Goal: Task Accomplishment & Management: Complete application form

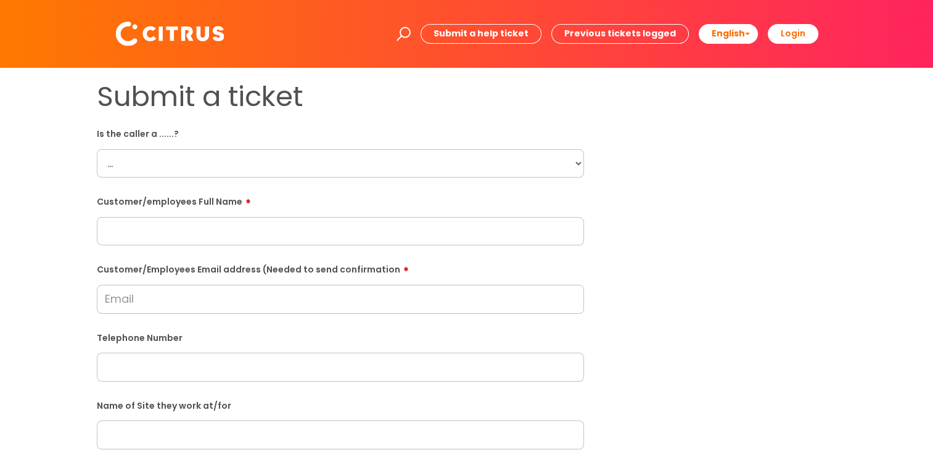
click at [566, 167] on select "... Citrus Customer Citrus Employee [DEMOGRAPHIC_DATA] Supplier" at bounding box center [340, 163] width 487 height 28
select select "Citrus Employee"
click at [97, 149] on select "... Citrus Customer Citrus Employee [DEMOGRAPHIC_DATA] Supplier" at bounding box center [340, 163] width 487 height 28
click at [269, 218] on input "text" at bounding box center [340, 231] width 487 height 28
paste input "[PERSON_NAME]"
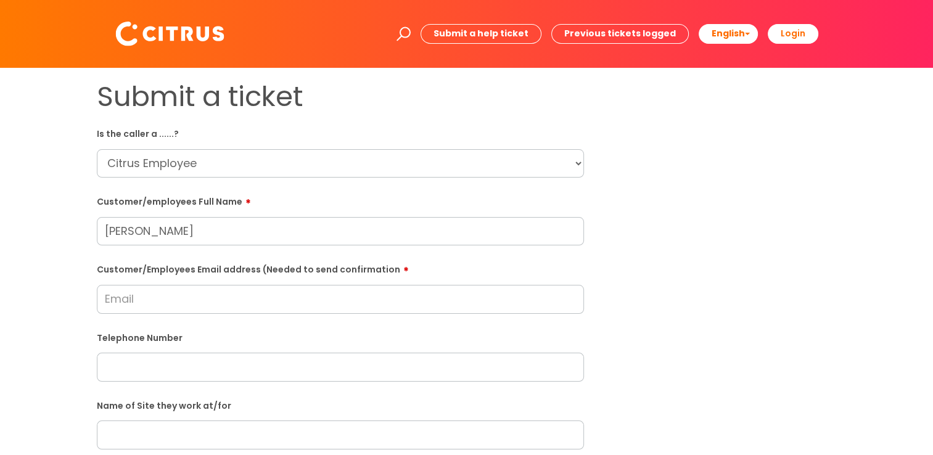
type input "[PERSON_NAME]"
click at [0, 232] on html "Enter your search term here... Search Submit a help ticket Previous tickets log…" at bounding box center [466, 227] width 933 height 455
drag, startPoint x: 168, startPoint y: 308, endPoint x: 137, endPoint y: 310, distance: 30.9
click at [168, 308] on input "Customer/Employees Email address (Needed to send confirmation" at bounding box center [340, 299] width 487 height 28
paste input "[EMAIL_ADDRESS][DOMAIN_NAME]"
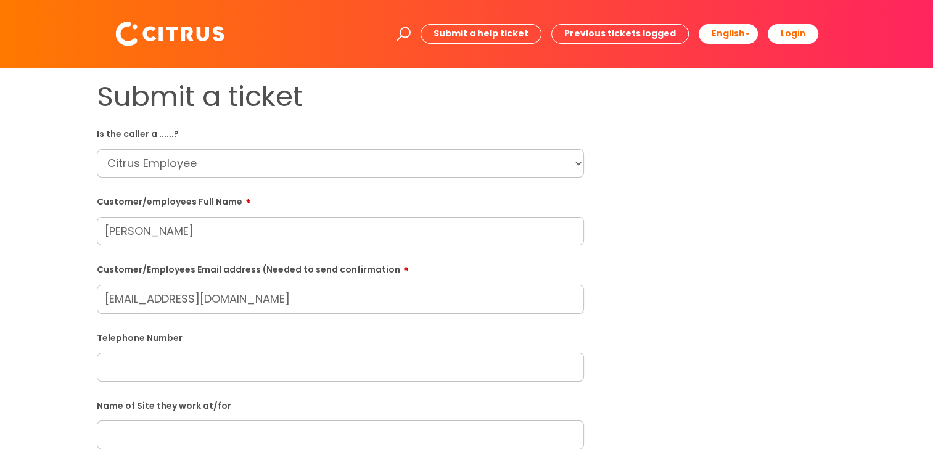
type input "[EMAIL_ADDRESS][DOMAIN_NAME]"
click at [18, 331] on div "Submit a ticket Is the caller a ......? ... Citrus Customer Citrus Employee [DE…" at bounding box center [466, 455] width 933 height 774
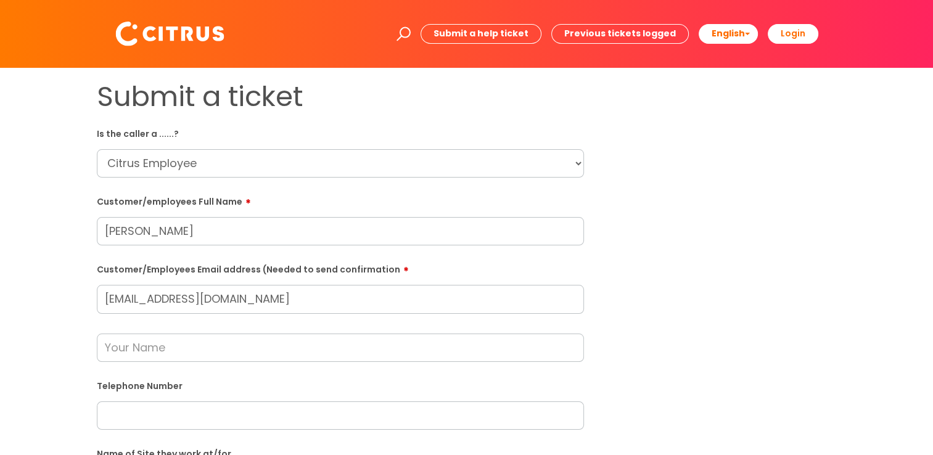
drag, startPoint x: 244, startPoint y: 231, endPoint x: -2, endPoint y: 232, distance: 246.7
click at [0, 232] on html "Enter your search term here... Search Submit a help ticket Previous tickets log…" at bounding box center [466, 227] width 933 height 455
click at [145, 355] on input "text" at bounding box center [340, 348] width 487 height 28
click at [47, 326] on div "Submit a ticket Is the caller a ......? ... Citrus Customer Citrus Employee [DE…" at bounding box center [466, 459] width 908 height 759
click at [138, 335] on input "text" at bounding box center [340, 348] width 487 height 28
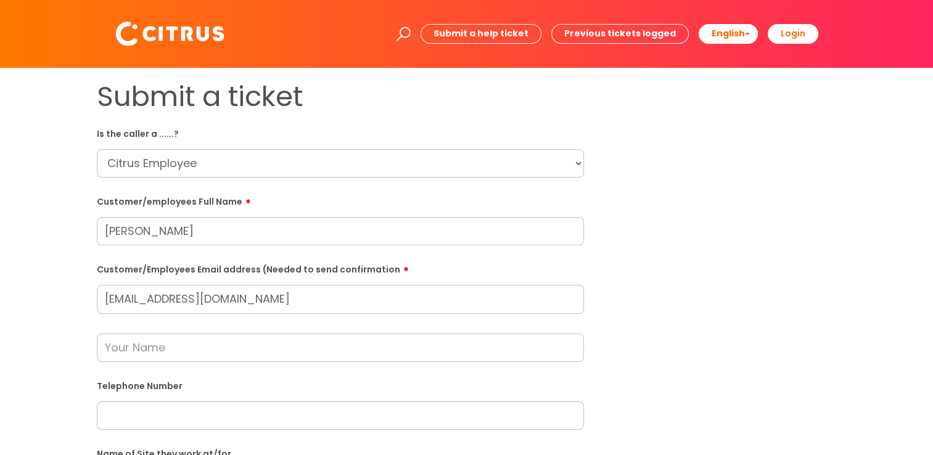
paste input "[PERSON_NAME]"
type input "[PERSON_NAME]"
click at [43, 305] on div "Submit a ticket Is the caller a ......? ... Citrus Customer Citrus Employee [DE…" at bounding box center [466, 459] width 908 height 759
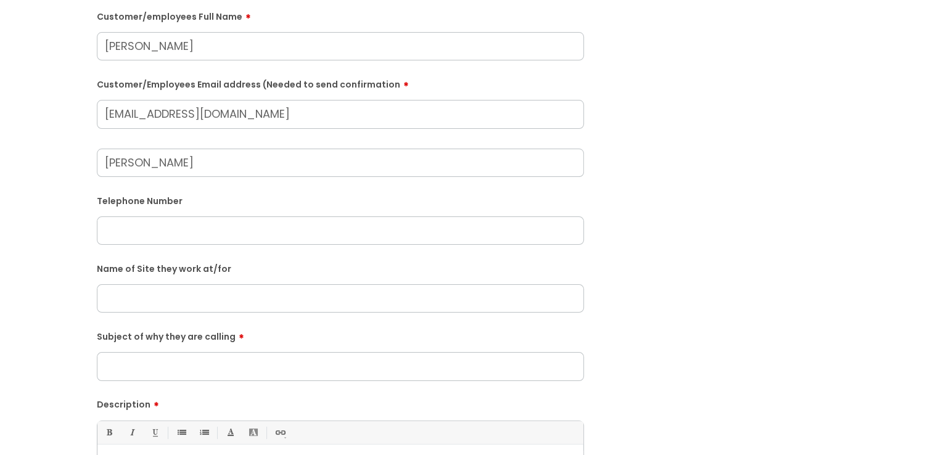
scroll to position [247, 0]
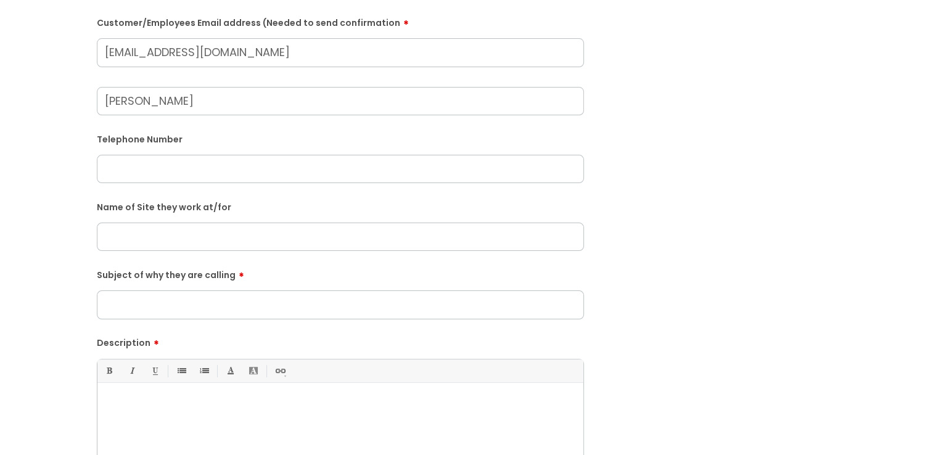
click at [136, 171] on input "text" at bounding box center [340, 169] width 487 height 28
paste input "07719283883"
type input "07719283883"
drag, startPoint x: 153, startPoint y: 172, endPoint x: 191, endPoint y: 168, distance: 38.4
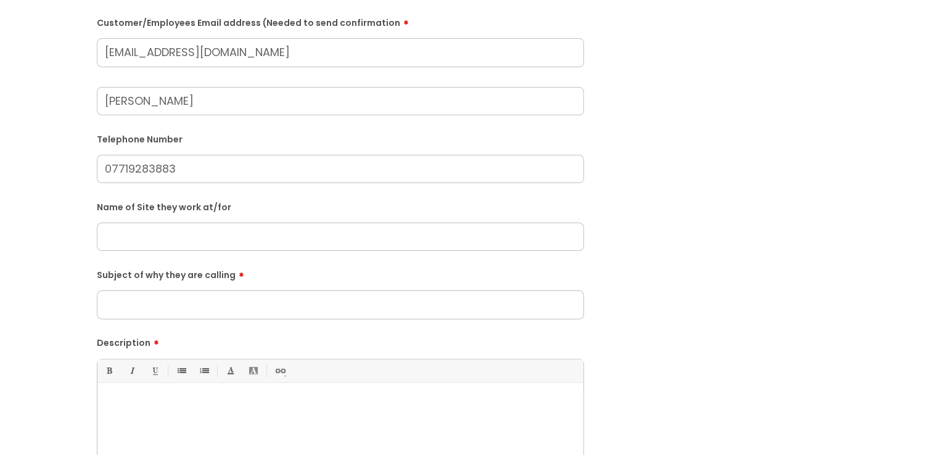
click at [191, 168] on input "07719283883" at bounding box center [340, 169] width 487 height 28
click at [7, 211] on div "Submit a ticket Is the caller a ......? ... Citrus Customer Citrus Employee [DE…" at bounding box center [466, 232] width 933 height 823
click at [113, 239] on input "text" at bounding box center [340, 237] width 487 height 28
type input "[GEOGRAPHIC_DATA]"
click at [54, 280] on div "Submit a ticket Is the caller a ......? ... Citrus Customer Citrus Employee [DE…" at bounding box center [466, 212] width 908 height 759
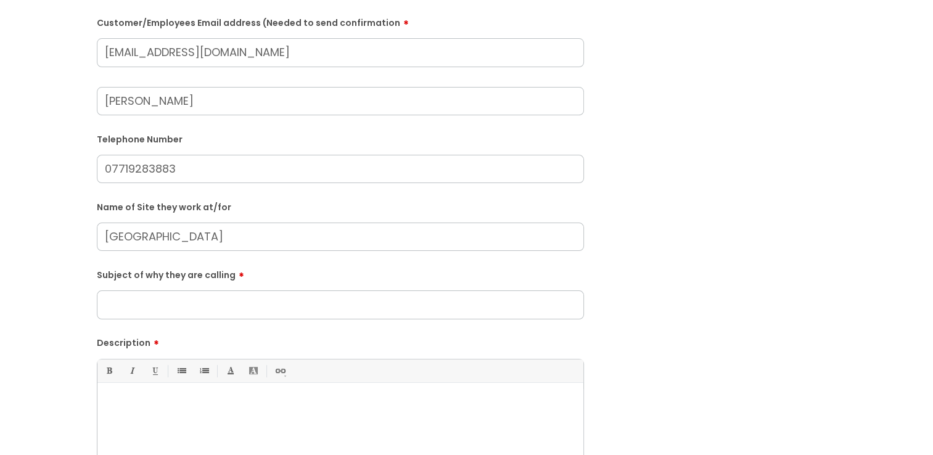
click at [134, 300] on input "Subject of why they are calling" at bounding box center [340, 304] width 487 height 28
type input "Issue clocking in and out"
click at [51, 280] on div "Submit a ticket Is the caller a ......? ... Citrus Customer Citrus Employee [DE…" at bounding box center [466, 212] width 908 height 759
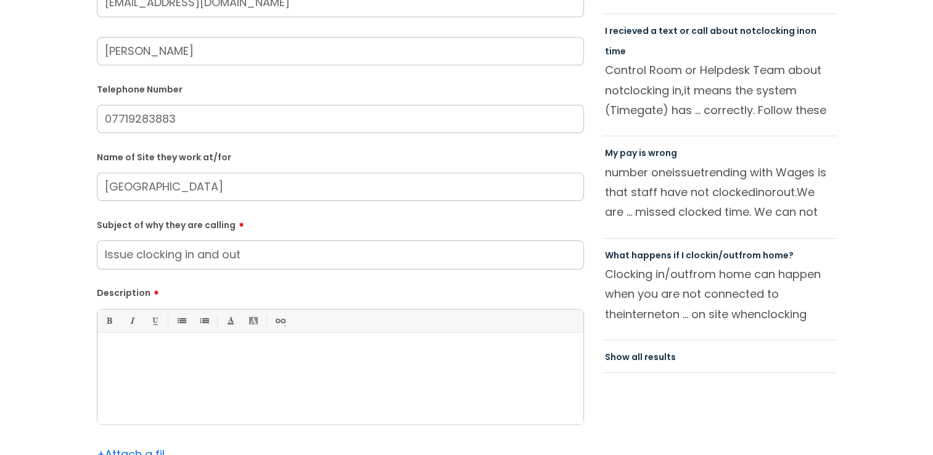
scroll to position [370, 0]
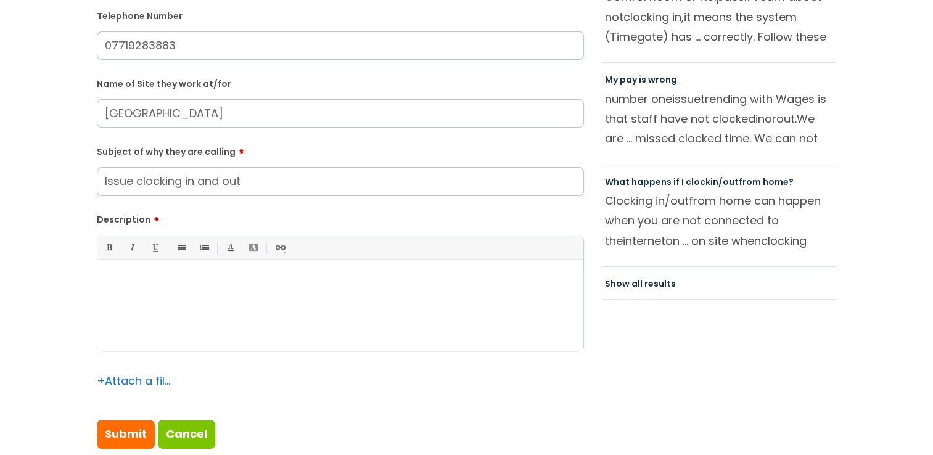
click at [224, 297] on div at bounding box center [340, 308] width 486 height 85
drag, startPoint x: 144, startPoint y: 279, endPoint x: 0, endPoint y: 292, distance: 144.3
click at [144, 279] on p at bounding box center [340, 280] width 467 height 11
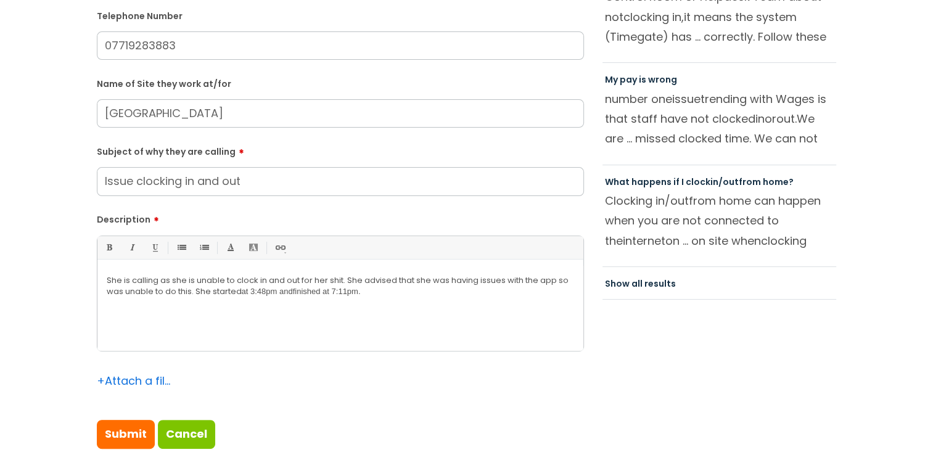
click at [21, 282] on div "Submit a ticket Is the caller a ......? ... Citrus Customer Citrus Employee [DE…" at bounding box center [466, 89] width 908 height 759
click at [128, 430] on input "Submit" at bounding box center [126, 434] width 58 height 28
type input "Please Wait..."
